Goal: Information Seeking & Learning: Learn about a topic

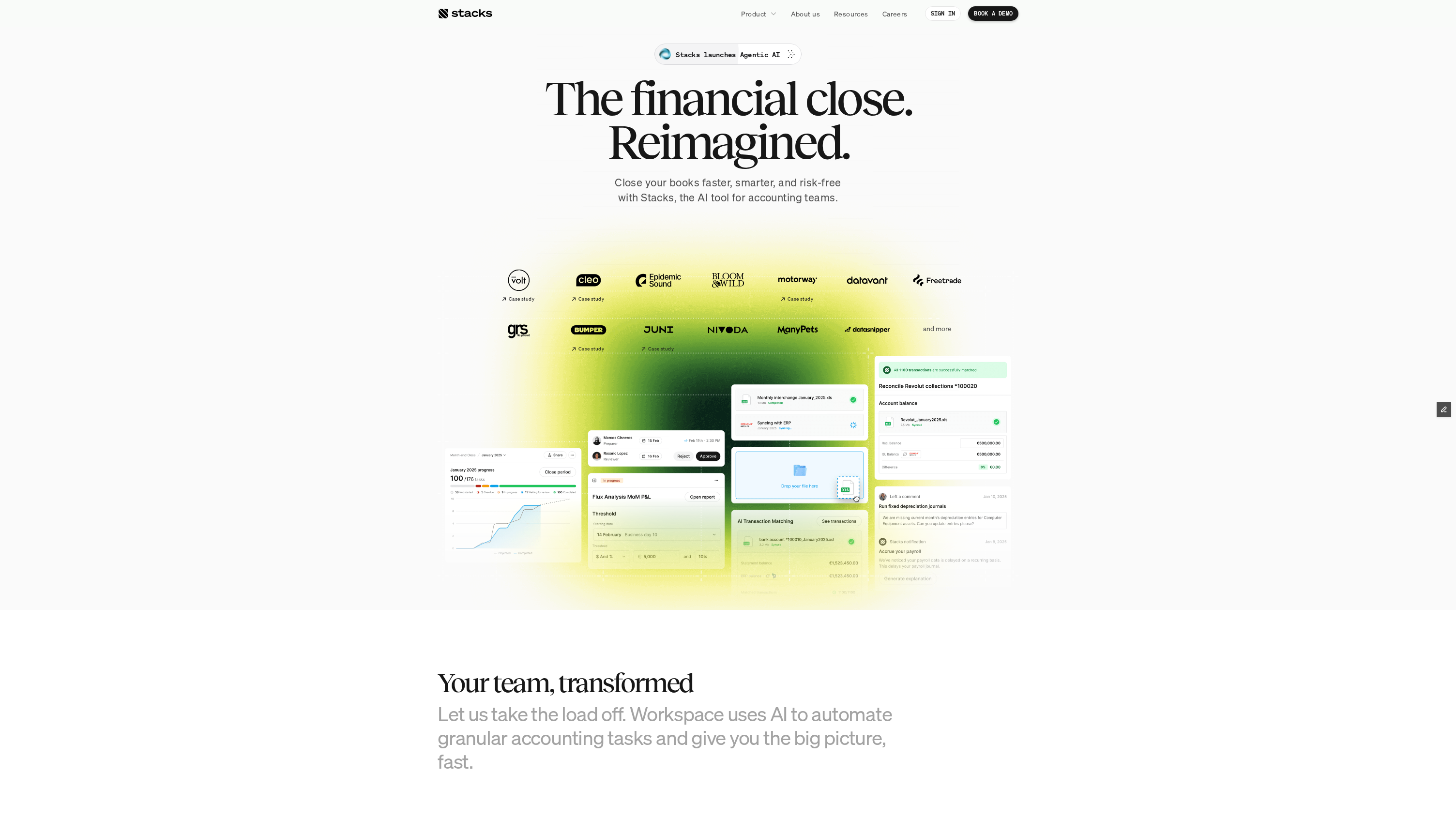
click at [741, 56] on p "Stacks launches Agentic AI" at bounding box center [728, 54] width 104 height 10
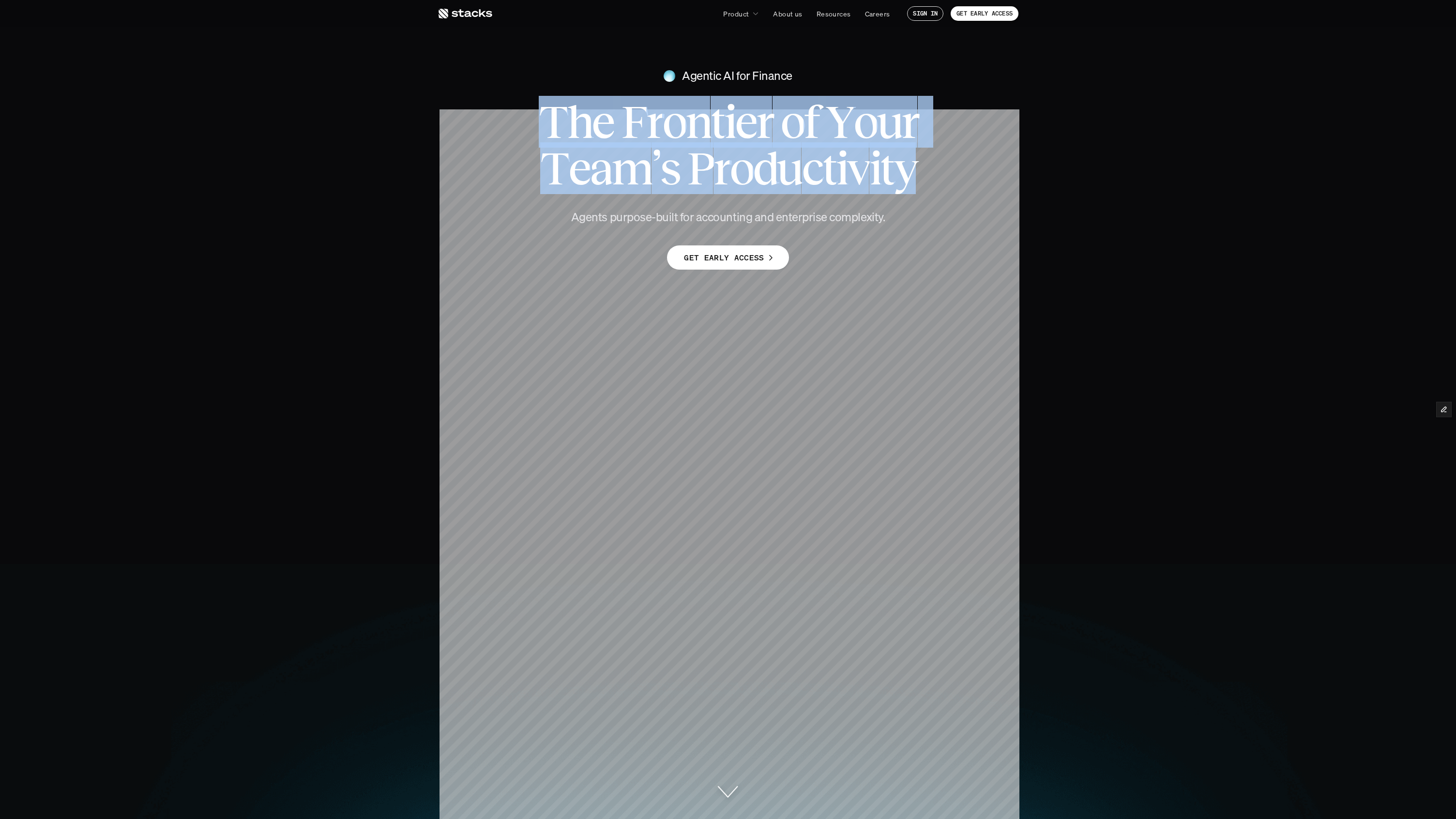
drag, startPoint x: 914, startPoint y: 170, endPoint x: 543, endPoint y: 130, distance: 373.2
click at [543, 130] on h1 "T h e F r o n t i e r o f Y o u r T e a m ’ s P r o d u c t i v i t y" at bounding box center [728, 145] width 426 height 93
click at [439, 148] on div "Agentic AI for Finance T h e F r o n t i e r o f Y o u r T e a m ’ s P r o d u …" at bounding box center [728, 133] width 1456 height 151
